Goal: Task Accomplishment & Management: Complete application form

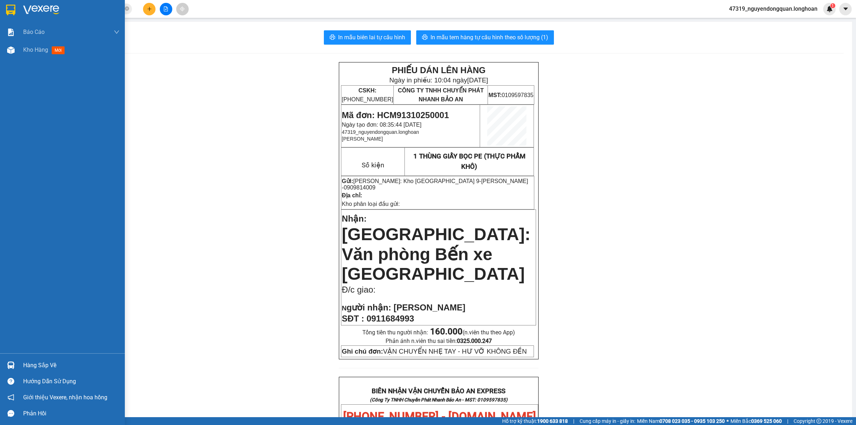
click at [9, 13] on img at bounding box center [10, 10] width 9 height 11
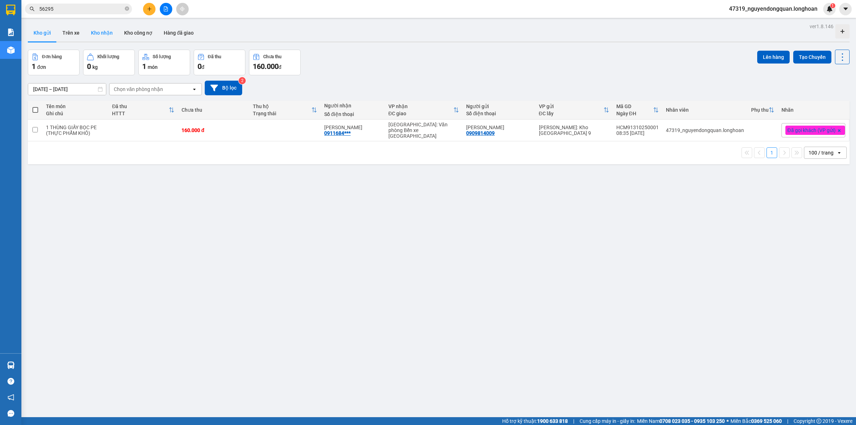
click at [99, 32] on button "Kho nhận" at bounding box center [101, 32] width 33 height 17
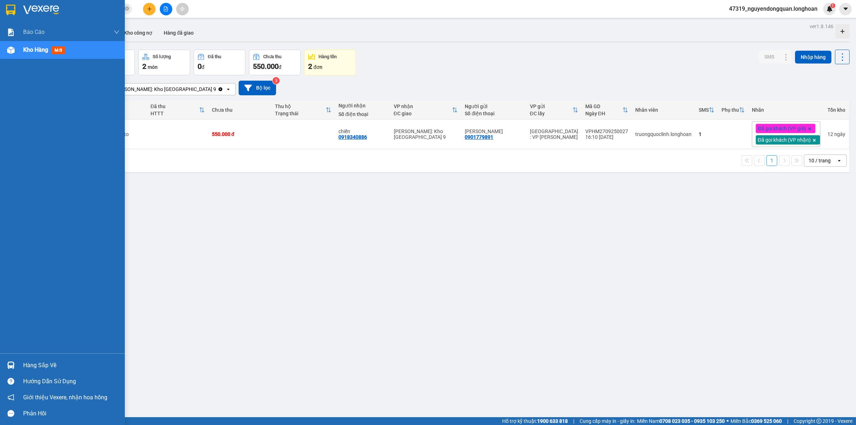
click at [16, 13] on div at bounding box center [11, 10] width 12 height 12
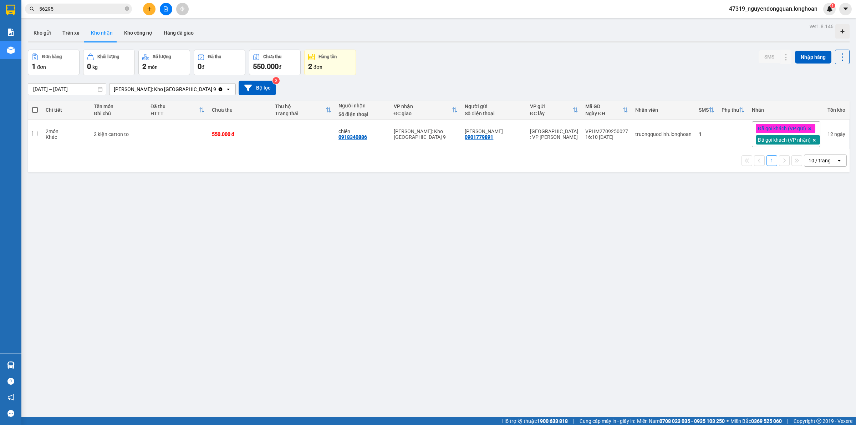
click at [758, 13] on span "47319_nguyendongquan.longhoan" at bounding box center [773, 8] width 100 height 9
click at [759, 9] on span "47319_nguyendongquan.longhoan" at bounding box center [773, 8] width 100 height 9
click at [759, 10] on span "47319_nguyendongquan.longhoan" at bounding box center [773, 8] width 100 height 9
click at [765, 20] on span "Đăng xuất" at bounding box center [776, 22] width 86 height 8
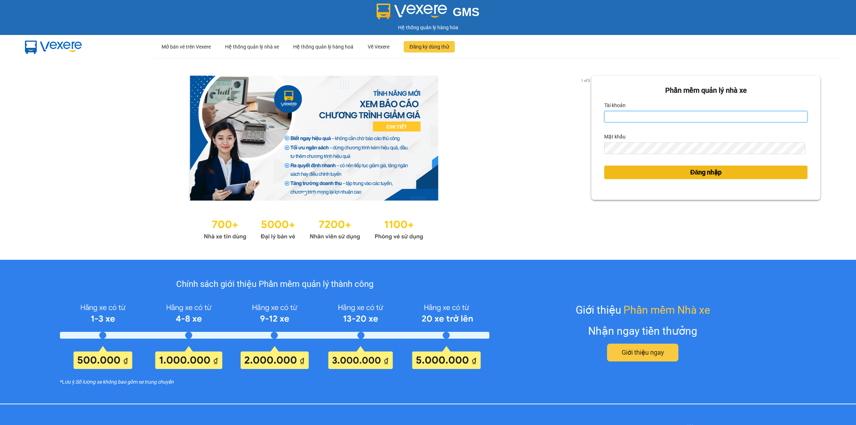
type input "nguyendongquan.longhoan"
click at [698, 175] on span "Đăng nhập" at bounding box center [705, 172] width 31 height 10
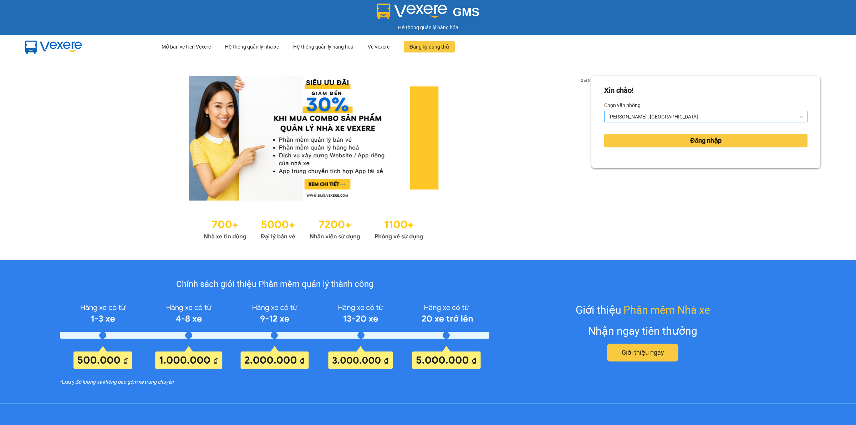
click at [685, 116] on span "[PERSON_NAME] : [GEOGRAPHIC_DATA]" at bounding box center [705, 116] width 195 height 11
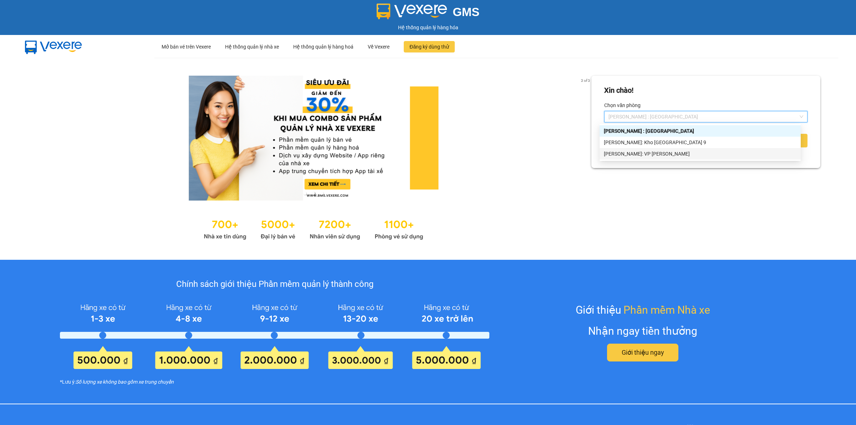
click at [662, 150] on div "[PERSON_NAME]: VP [PERSON_NAME]" at bounding box center [700, 154] width 193 height 8
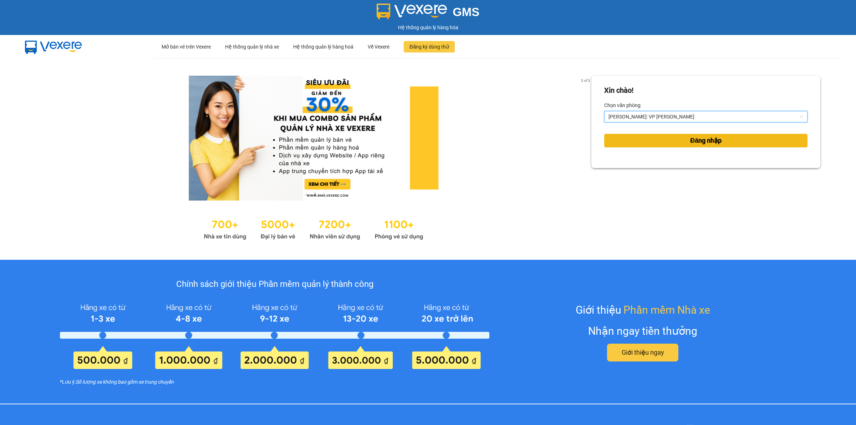
click at [679, 143] on button "Đăng nhập" at bounding box center [705, 141] width 203 height 14
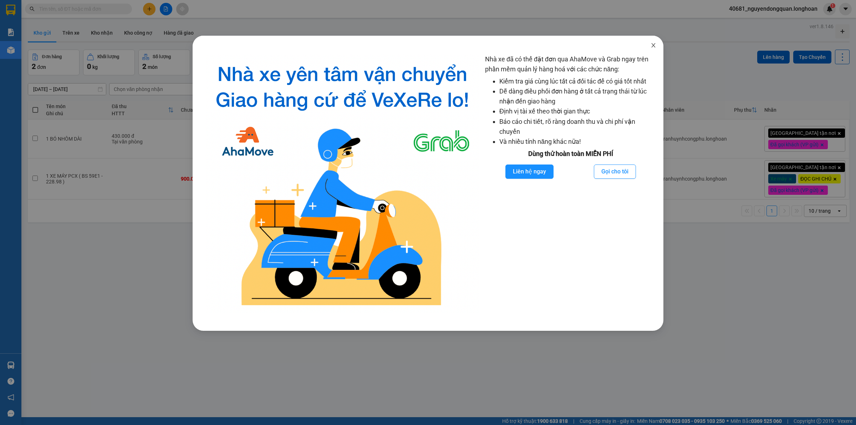
click at [653, 47] on icon "close" at bounding box center [653, 45] width 6 height 6
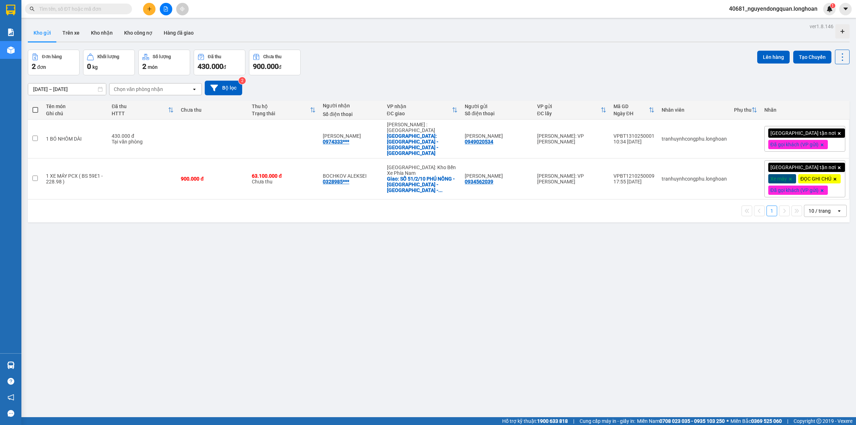
click at [780, 10] on span "40681_nguyendongquan.longhoan" at bounding box center [773, 8] width 100 height 9
click at [769, 24] on span "Đăng xuất" at bounding box center [776, 22] width 86 height 8
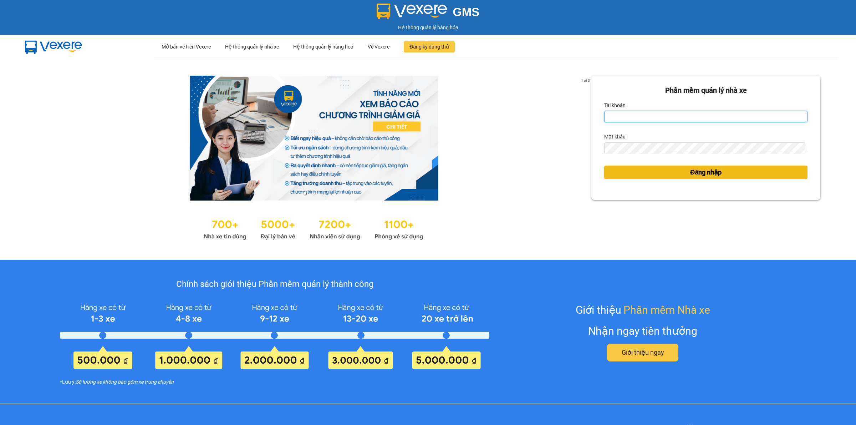
type input "nguyendongquan.longhoan"
click at [710, 175] on span "Đăng nhập" at bounding box center [705, 172] width 31 height 10
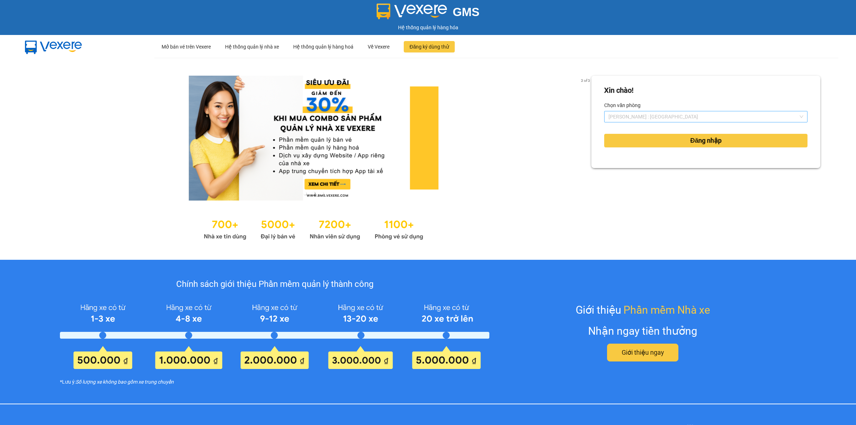
click at [696, 116] on span "[PERSON_NAME] : [GEOGRAPHIC_DATA]" at bounding box center [705, 116] width 195 height 11
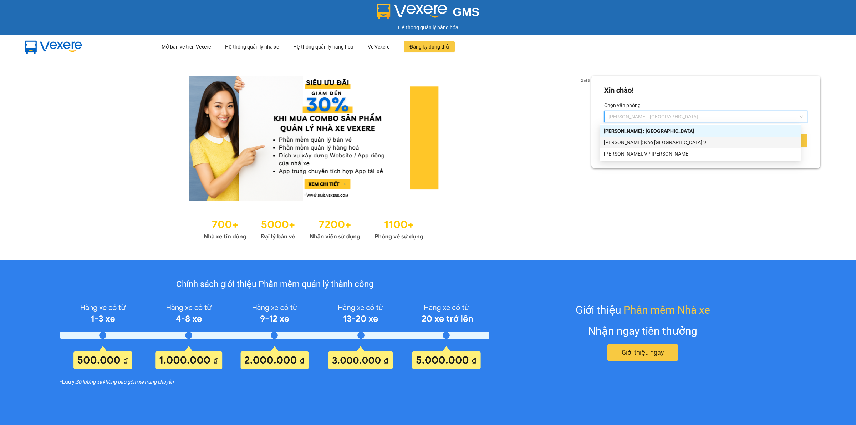
click at [678, 145] on div "[PERSON_NAME]: Kho [GEOGRAPHIC_DATA] 9" at bounding box center [700, 142] width 193 height 8
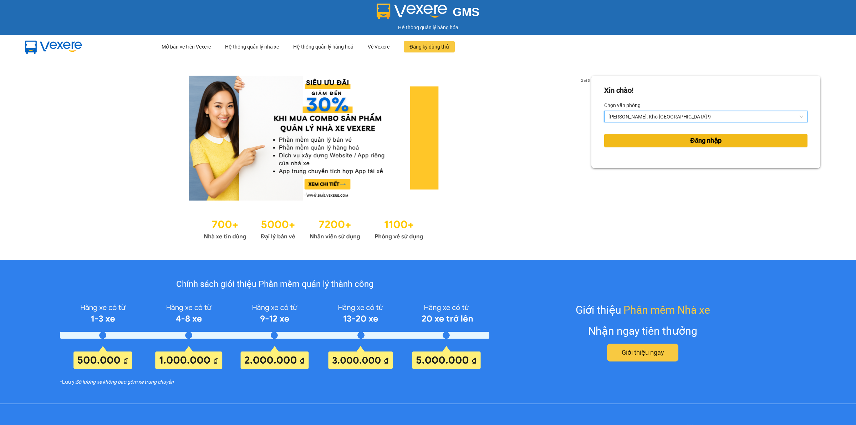
click at [678, 142] on button "Đăng nhập" at bounding box center [705, 141] width 203 height 14
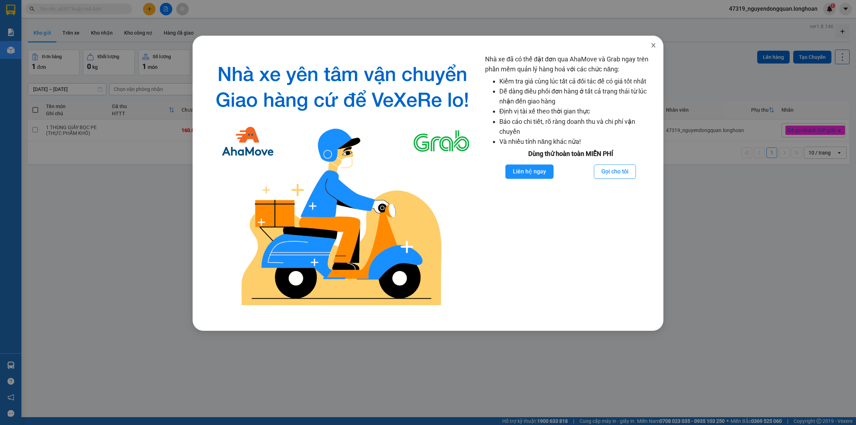
click at [653, 51] on span "Close" at bounding box center [653, 46] width 20 height 20
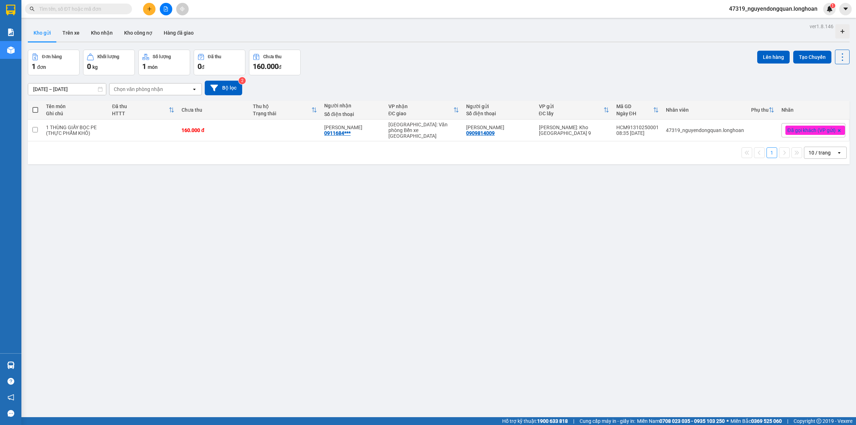
click at [819, 152] on div "10 / trang" at bounding box center [819, 152] width 22 height 7
click at [814, 229] on span "100 / trang" at bounding box center [815, 228] width 26 height 7
click at [122, 255] on div "ver 1.8.146 Kho gửi Trên xe Kho nhận Kho công nợ Hàng đã giao Đơn hàng 1 đơn Kh…" at bounding box center [438, 233] width 827 height 425
click at [93, 6] on input "text" at bounding box center [81, 9] width 84 height 8
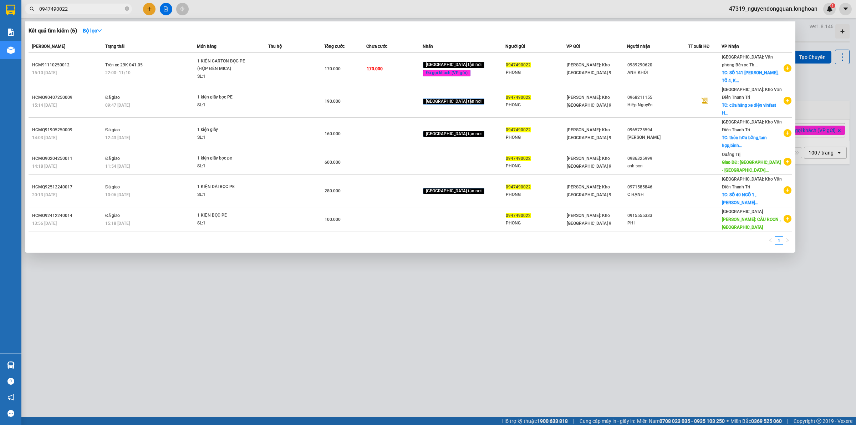
drag, startPoint x: 78, startPoint y: 7, endPoint x: 28, endPoint y: 17, distance: 50.8
click at [28, 15] on div "Kết quả tìm kiếm ( 6 ) Bộ lọc Mã ĐH Trạng thái Món hàng Thu hộ Tổng cước Chưa c…" at bounding box center [69, 9] width 139 height 12
type input "0947490022"
click at [274, 325] on div at bounding box center [428, 212] width 856 height 425
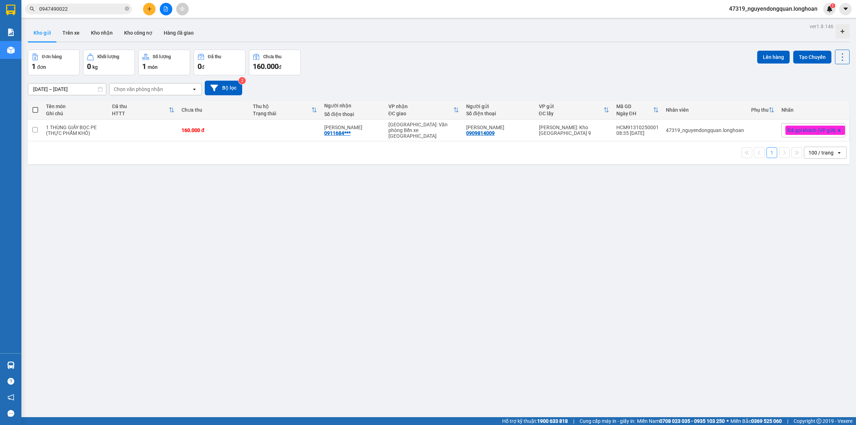
drag, startPoint x: 368, startPoint y: 154, endPoint x: 421, endPoint y: 253, distance: 111.8
click at [368, 155] on div "1 100 / trang open" at bounding box center [439, 153] width 816 height 12
click at [148, 6] on button at bounding box center [149, 9] width 12 height 12
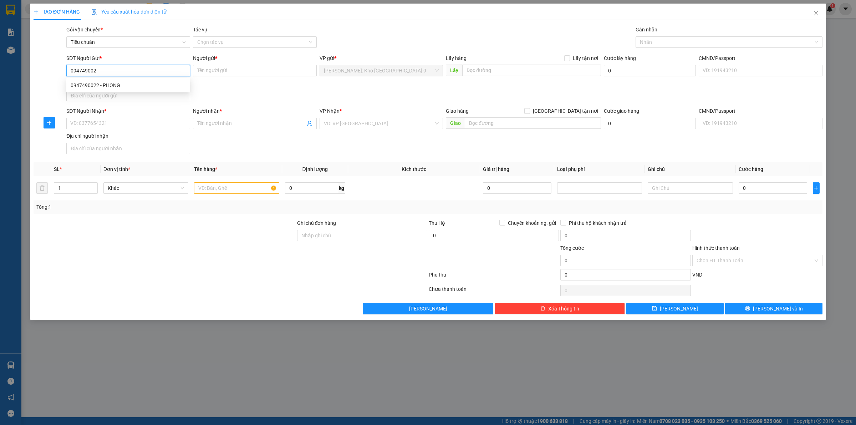
type input "0947490022"
click at [164, 87] on div "0947490022 - PHONG" at bounding box center [128, 85] width 115 height 8
type input "PHONG"
type input "0947490022"
click at [163, 127] on input "SĐT Người Nhận *" at bounding box center [128, 123] width 124 height 11
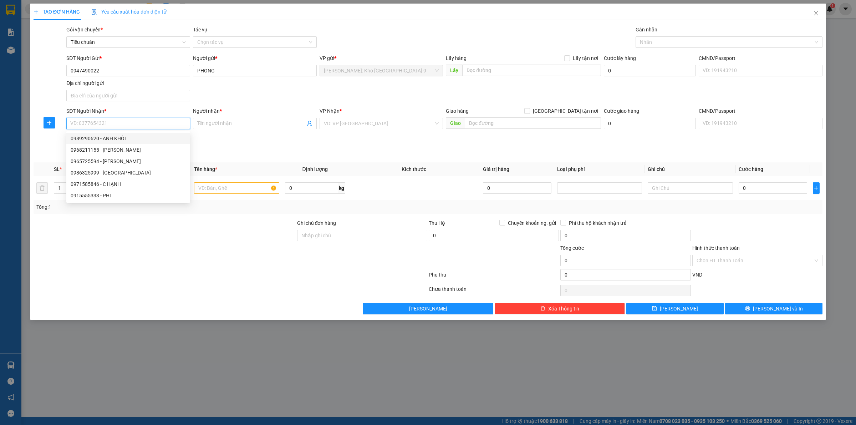
click at [144, 139] on div "0989290620 - ANH KHÔI" at bounding box center [128, 138] width 115 height 8
type input "0989290620"
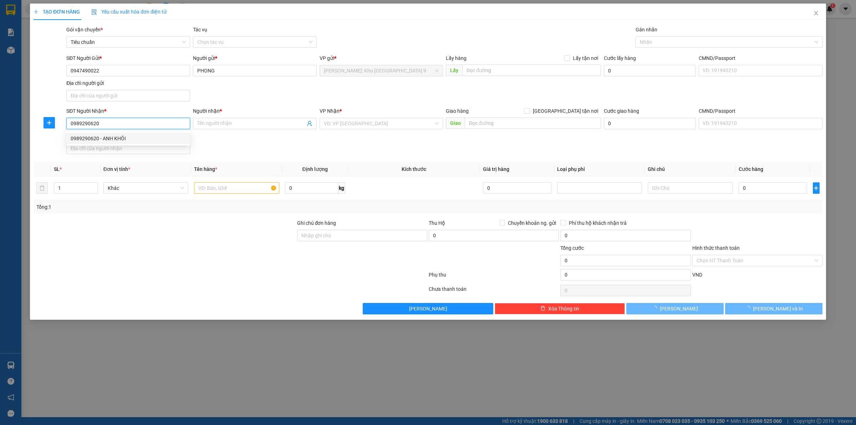
type input "ANH KHÔI"
checkbox input "true"
type input "SỐ 141 [GEOGRAPHIC_DATA], TỔ 4, KHU 4C, [GEOGRAPHIC_DATA], [GEOGRAPHIC_DATA]"
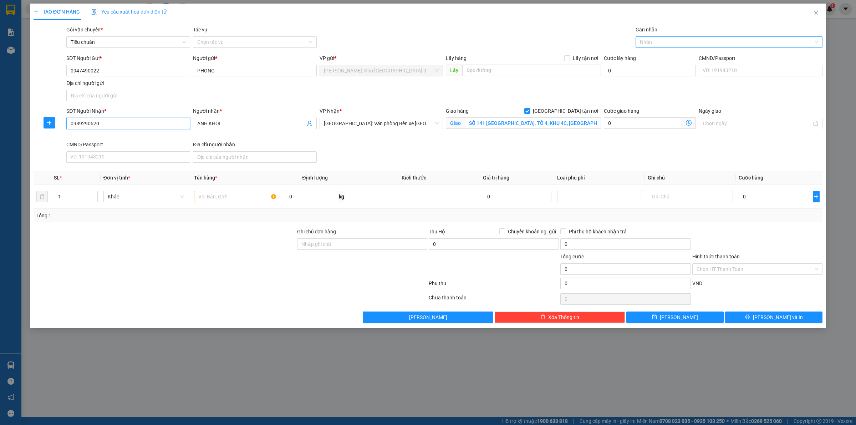
click at [678, 40] on div at bounding box center [725, 42] width 176 height 9
type input "giao"
click at [683, 55] on div "[GEOGRAPHIC_DATA] tận nơi" at bounding box center [729, 56] width 178 height 8
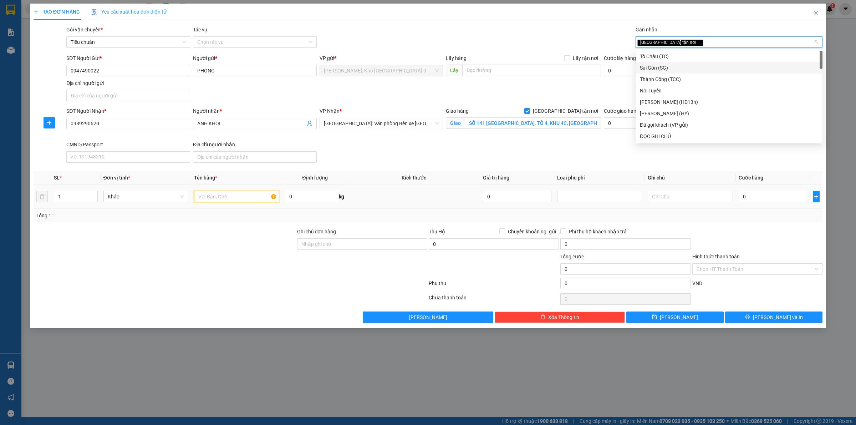
click at [200, 199] on input "text" at bounding box center [236, 196] width 85 height 11
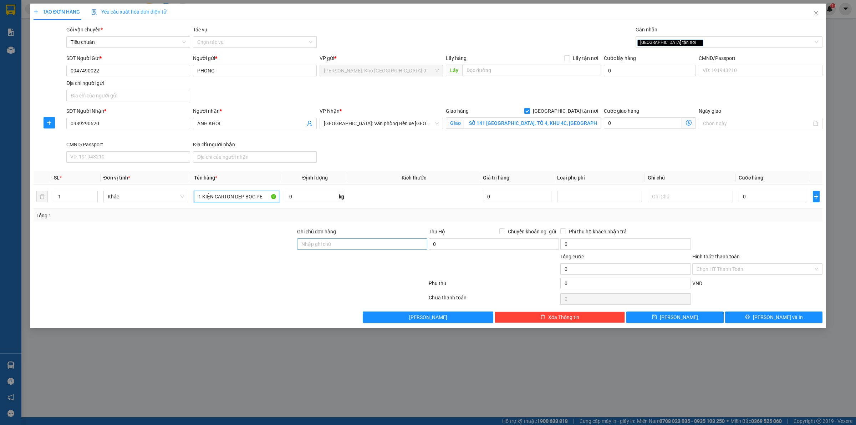
type input "1 KIỆN CARTON DẸP BỌC PE"
drag, startPoint x: 327, startPoint y: 247, endPoint x: 329, endPoint y: 251, distance: 4.8
click at [327, 247] on input "Ghi chú đơn hàng" at bounding box center [362, 243] width 130 height 11
type input "VẬN CHUYỂN NHẸ TAY - HƯ VỠ KHÔNG ĐỀN"
click at [755, 198] on input "0" at bounding box center [772, 196] width 68 height 11
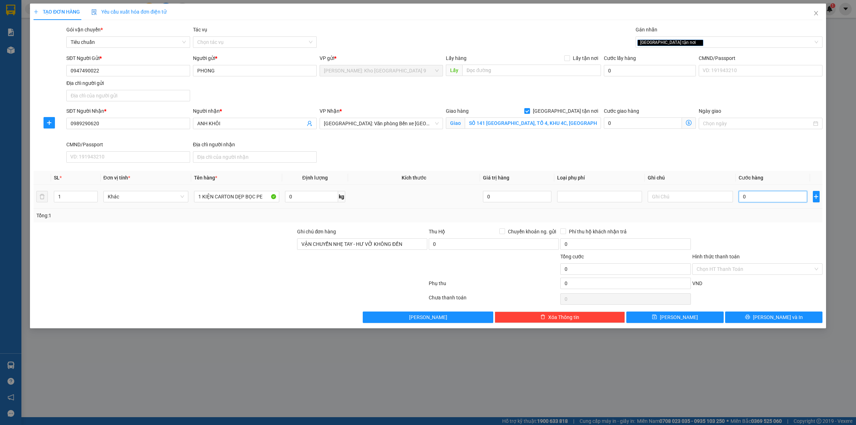
type input "01"
type input "1"
type input "016"
type input "16"
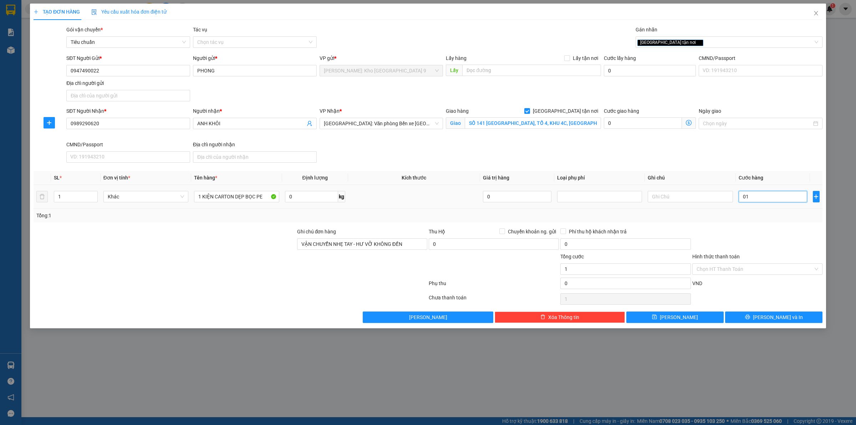
type input "16"
type input "0.160"
type input "160"
type input "01.600"
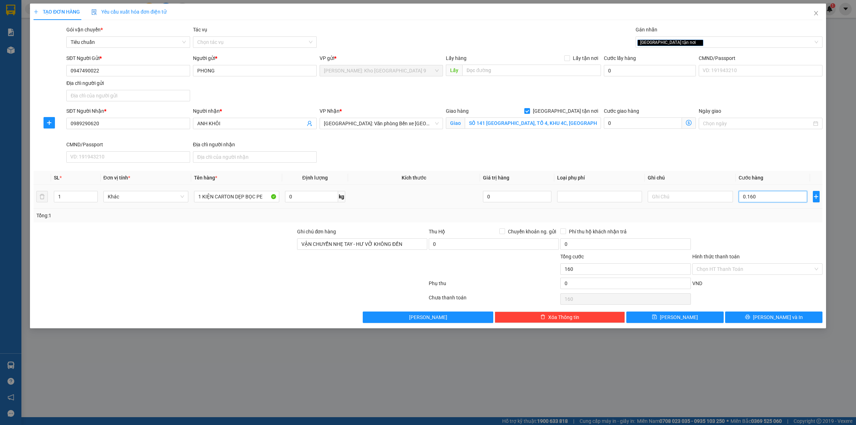
type input "1.600"
type input "016.000"
type input "16.000"
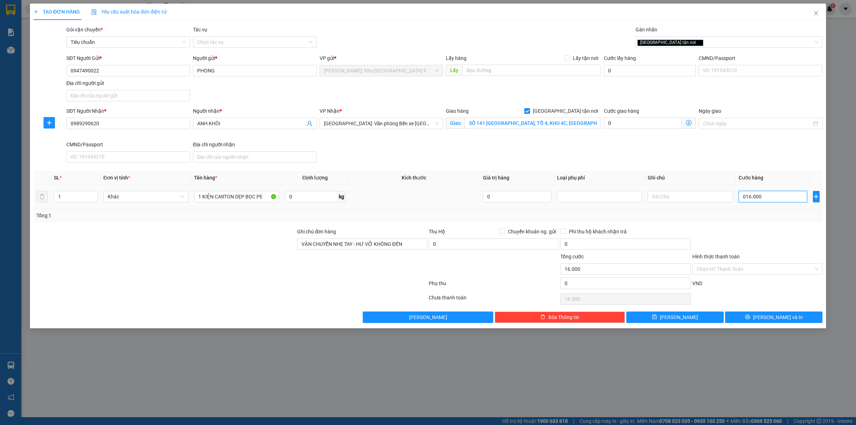
type input "0.160.000"
type input "160.000"
click at [760, 236] on div at bounding box center [757, 239] width 132 height 25
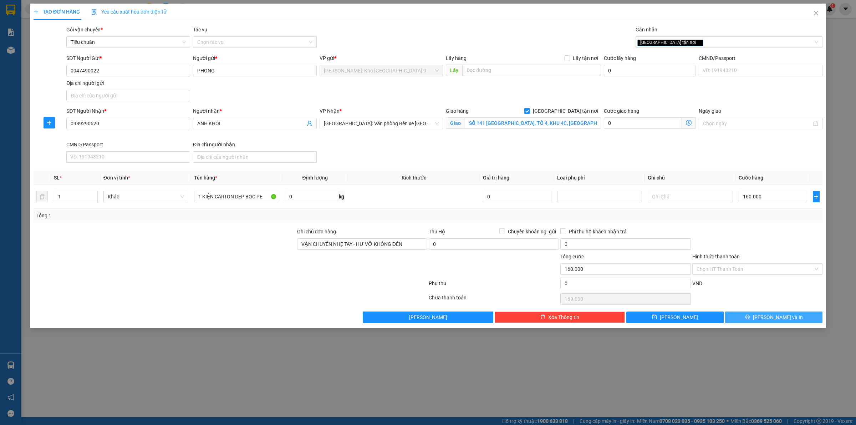
click at [765, 314] on button "[PERSON_NAME] và In" at bounding box center [773, 316] width 97 height 11
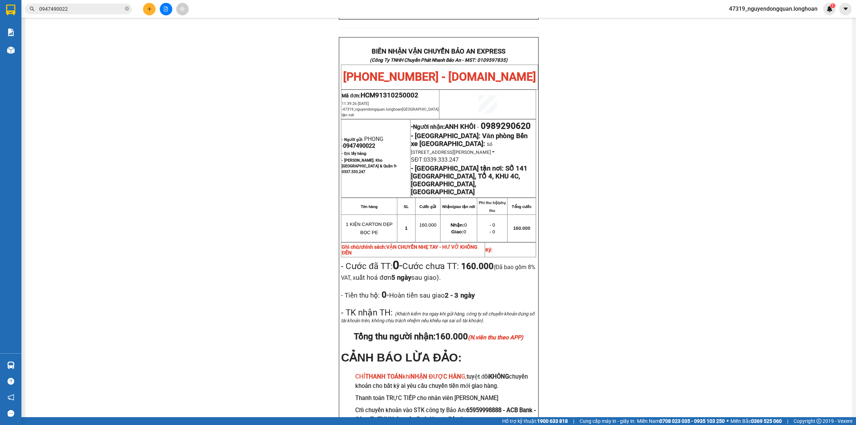
scroll to position [357, 0]
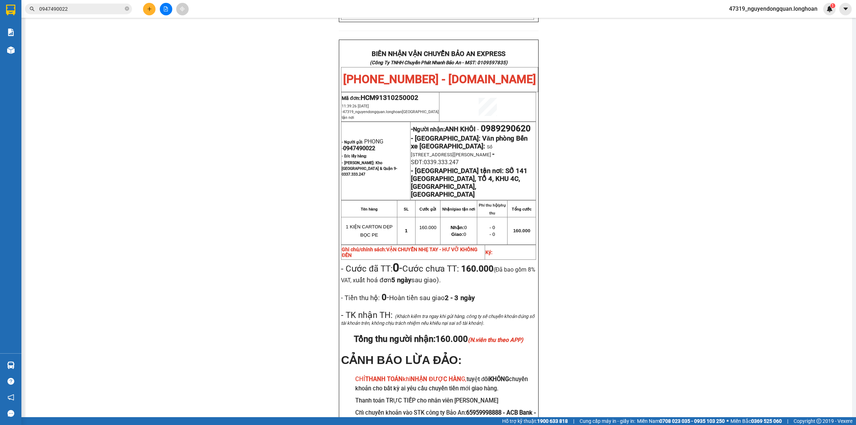
drag, startPoint x: 248, startPoint y: 175, endPoint x: 256, endPoint y: 171, distance: 8.3
click at [248, 175] on div "PHIẾU DÁN LÊN HÀNG Ngày in phiếu: 11:39 [DATE] CSKH: [PHONE_NUMBER] CÔNG TY TNH…" at bounding box center [438, 81] width 809 height 752
drag, startPoint x: 408, startPoint y: 110, endPoint x: 474, endPoint y: 108, distance: 66.0
click at [474, 123] on p "- Người nhận: ANH KHÔI - 0989290620" at bounding box center [473, 128] width 124 height 10
copy span "0989290620"
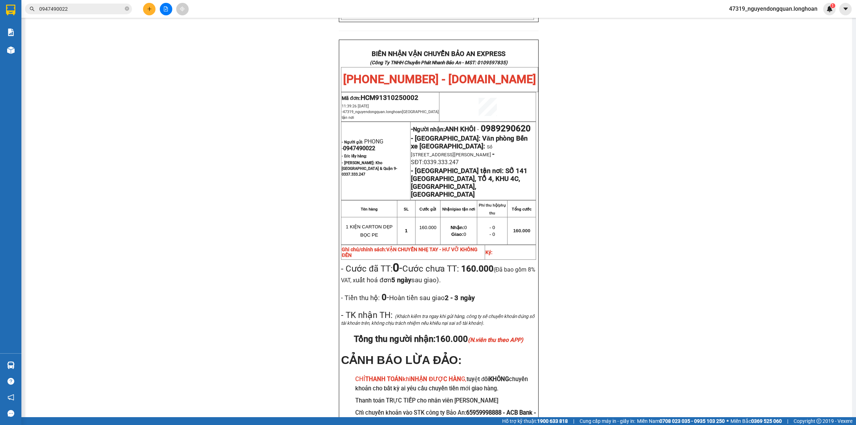
click at [138, 244] on div "PHIẾU DÁN LÊN HÀNG Ngày in phiếu: 11:39 [DATE] CSKH: [PHONE_NUMBER] CÔNG TY TNH…" at bounding box center [438, 81] width 809 height 752
drag, startPoint x: 239, startPoint y: 145, endPoint x: 241, endPoint y: 139, distance: 5.6
click at [239, 144] on div "PHIẾU DÁN LÊN HÀNG Ngày in phiếu: 11:39 [DATE] CSKH: [PHONE_NUMBER] CÔNG TY TNH…" at bounding box center [438, 81] width 809 height 752
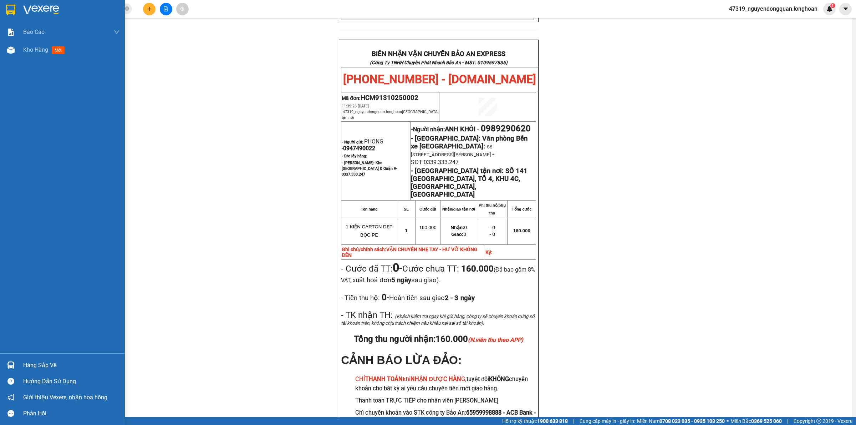
click at [14, 10] on img at bounding box center [10, 10] width 9 height 11
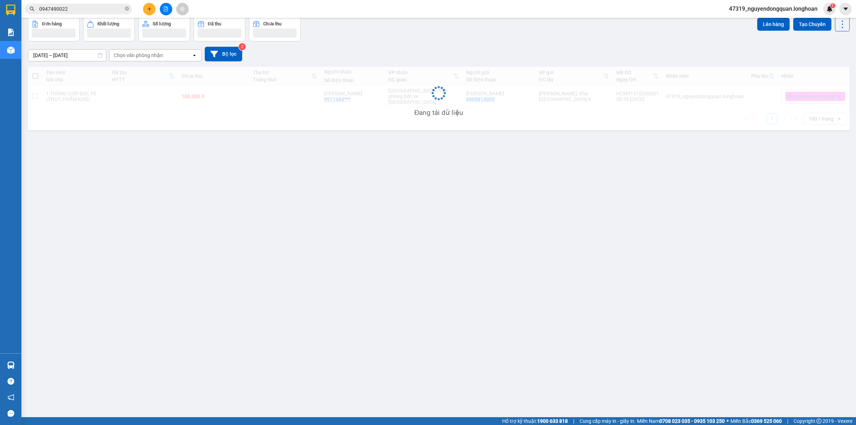
scroll to position [33, 0]
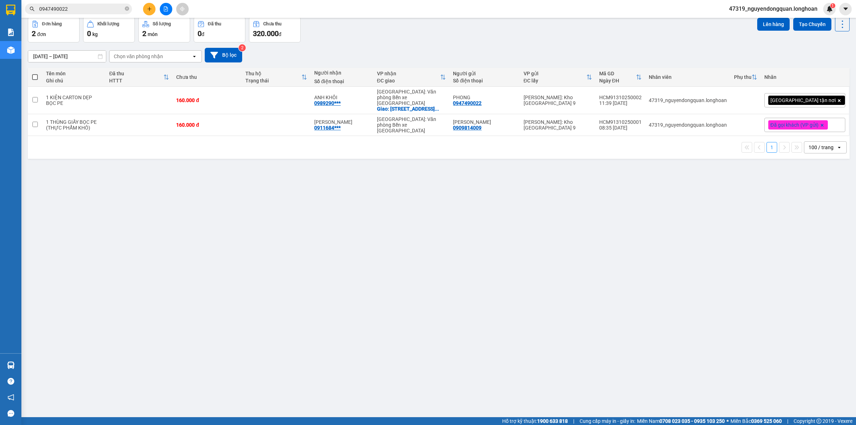
click at [830, 107] on div "[GEOGRAPHIC_DATA] tận nơi" at bounding box center [804, 100] width 81 height 14
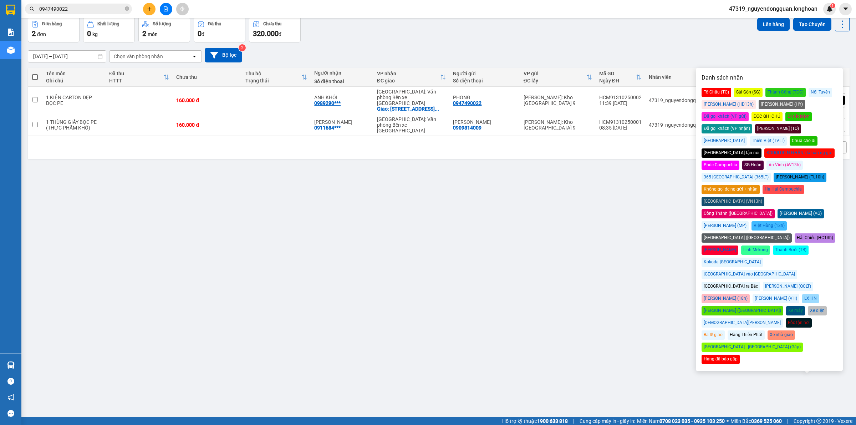
click at [748, 112] on div "Đã gọi khách (VP gửi)" at bounding box center [724, 116] width 47 height 9
drag, startPoint x: 564, startPoint y: 277, endPoint x: 582, endPoint y: 252, distance: 30.7
click at [564, 276] on div "ver 1.8.146 Kho gửi Trên xe Kho nhận Kho công nợ Hàng đã giao Đơn hàng 2 đơn Kh…" at bounding box center [438, 201] width 827 height 425
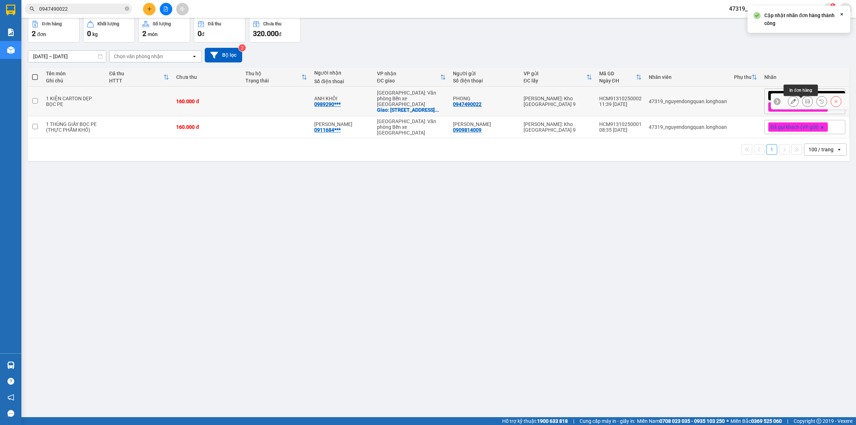
click at [805, 104] on icon at bounding box center [807, 101] width 5 height 5
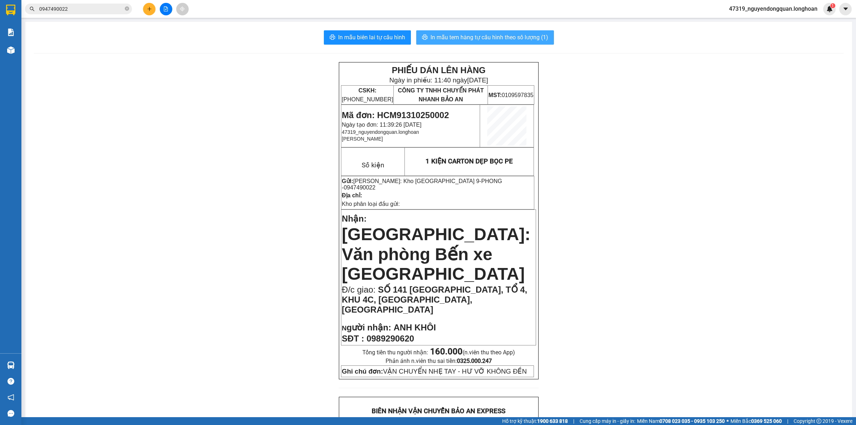
drag, startPoint x: 505, startPoint y: 36, endPoint x: 515, endPoint y: 36, distance: 10.7
click at [505, 36] on span "In mẫu tem hàng tự cấu hình theo số lượng (1)" at bounding box center [489, 37] width 118 height 9
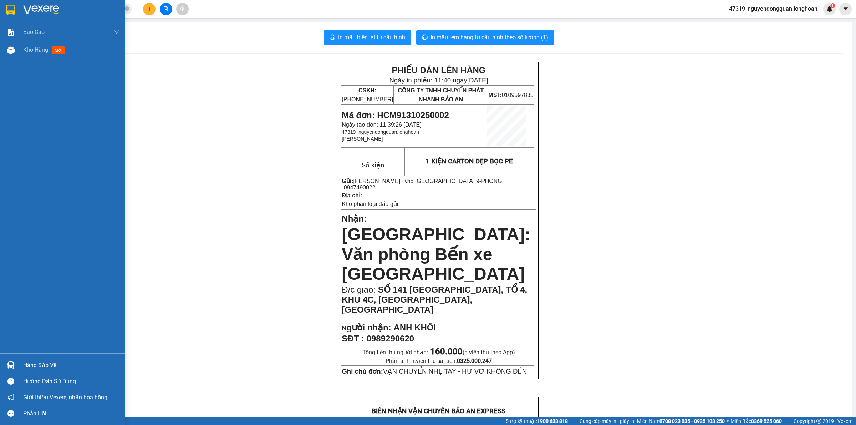
click at [29, 8] on img at bounding box center [41, 10] width 36 height 11
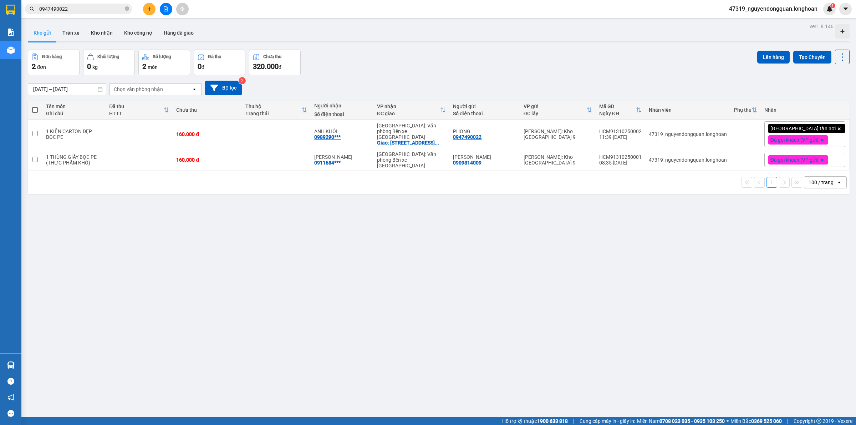
click at [332, 289] on div "ver 1.8.146 Kho gửi Trên xe Kho nhận Kho công nợ Hàng đã giao Đơn hàng 2 đơn Kh…" at bounding box center [438, 233] width 827 height 425
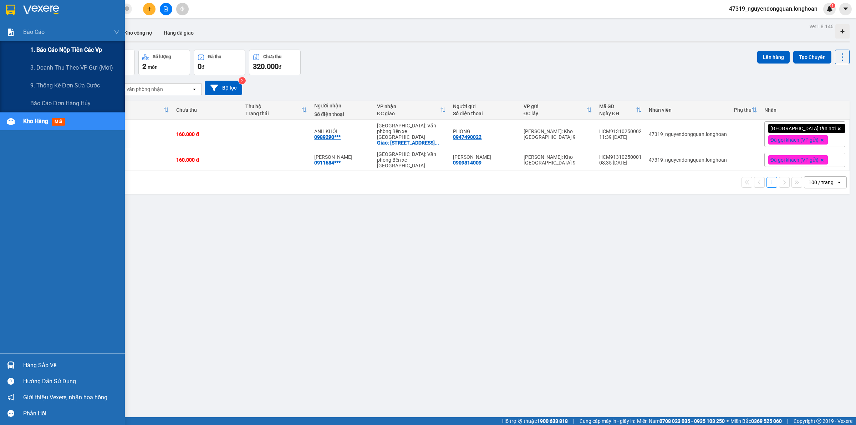
click at [76, 48] on span "1. Báo cáo nộp tiền các vp" at bounding box center [66, 49] width 72 height 9
